Goal: Download file/media

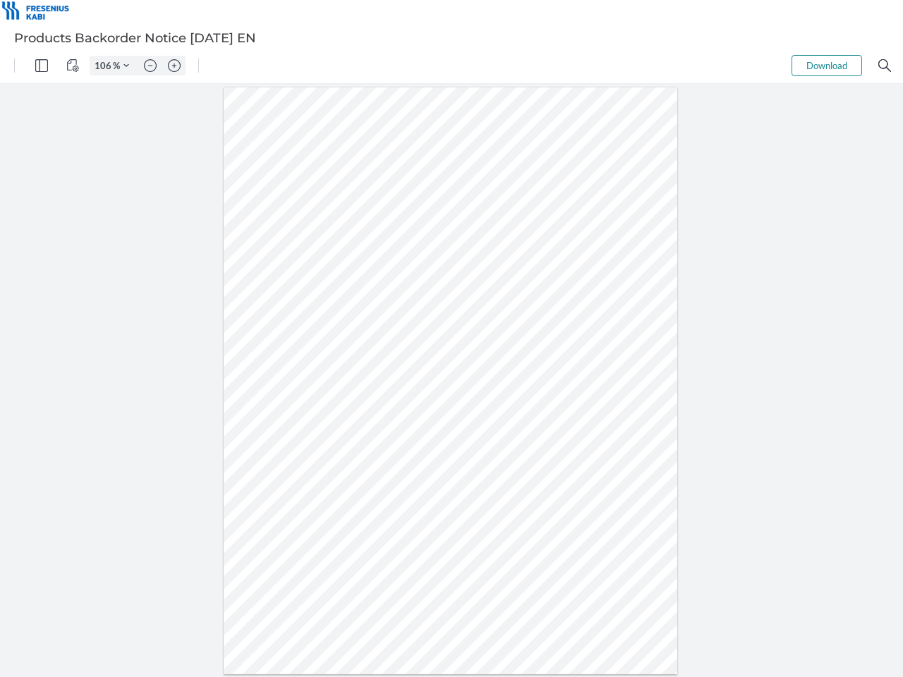
click at [42, 66] on img "Panel" at bounding box center [41, 65] width 13 height 13
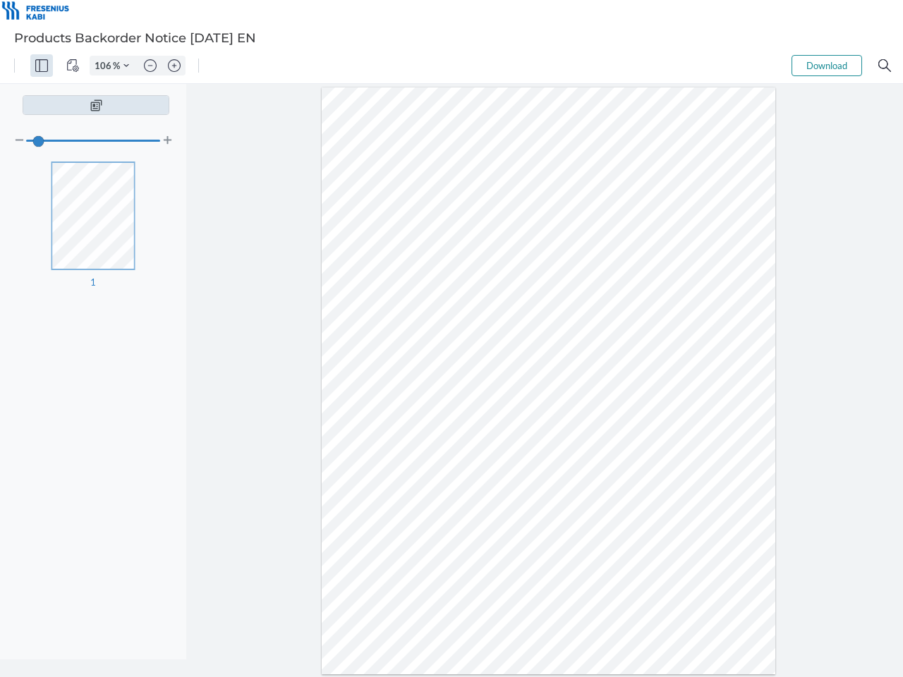
click at [73, 66] on img "View Controls" at bounding box center [72, 65] width 13 height 13
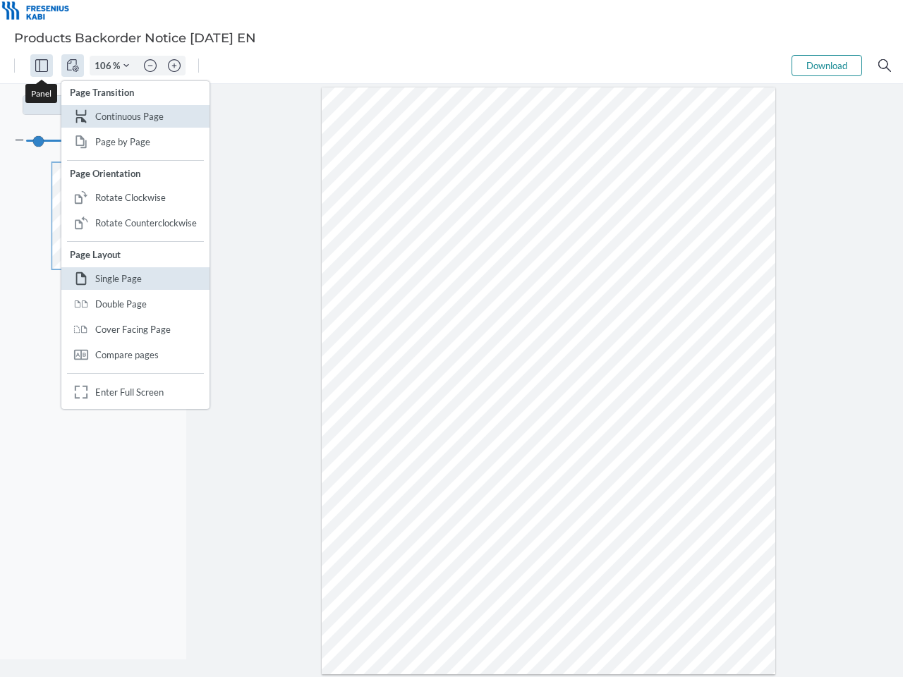
click at [105, 66] on input "106" at bounding box center [101, 65] width 23 height 13
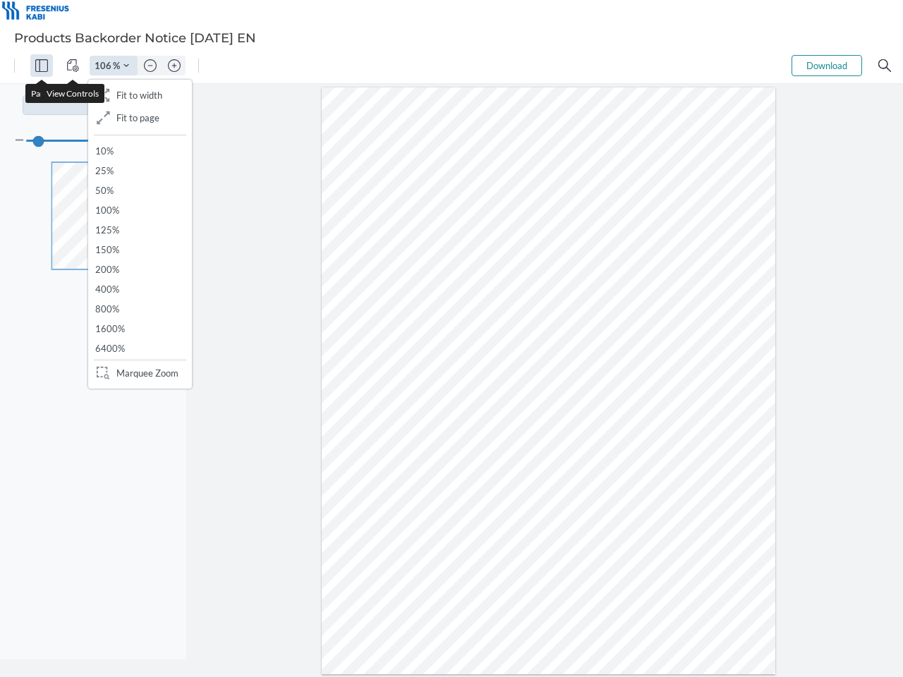
click at [126, 66] on img "Zoom Controls" at bounding box center [126, 66] width 6 height 6
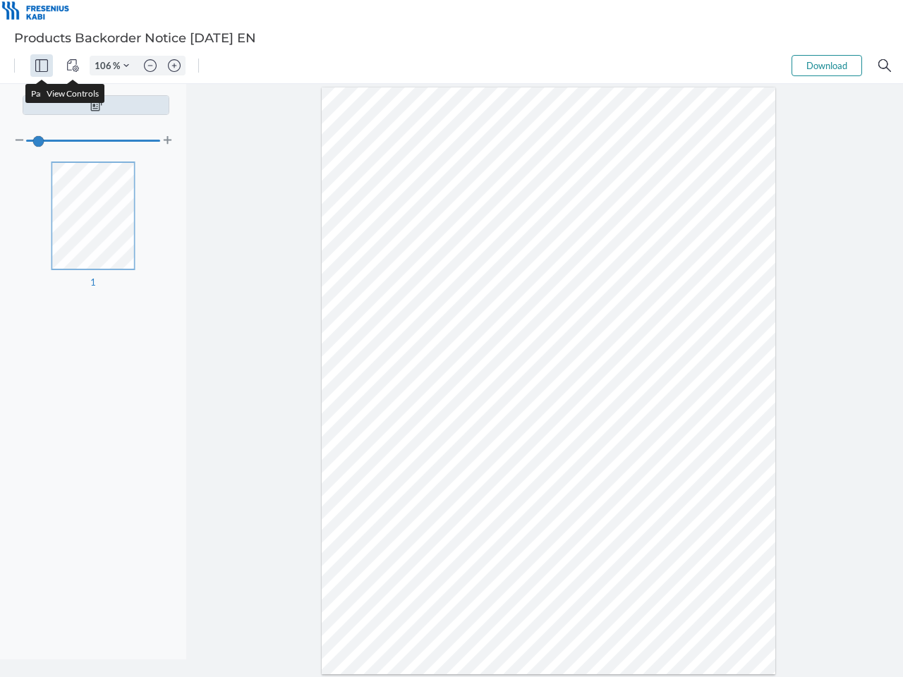
click at [150, 66] on img "Zoom out" at bounding box center [150, 65] width 13 height 13
click at [174, 66] on img "Zoom in" at bounding box center [174, 65] width 13 height 13
type input "106"
click at [827, 66] on button "Download" at bounding box center [827, 65] width 71 height 21
click at [885, 66] on img "Search" at bounding box center [884, 65] width 13 height 13
